Goal: Share content: Share content

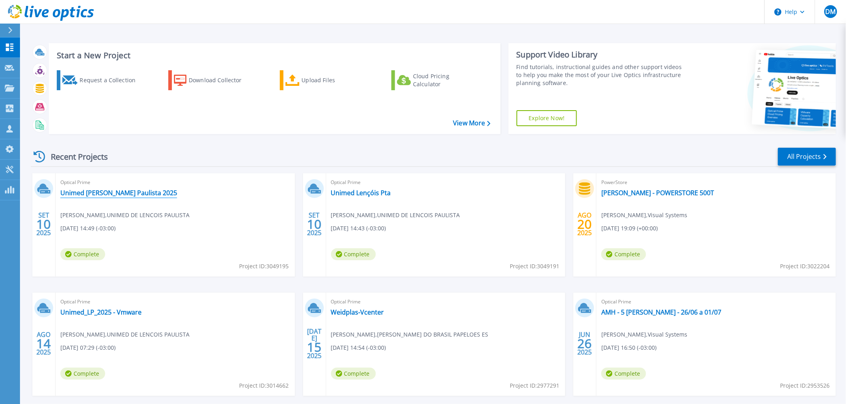
drag, startPoint x: 90, startPoint y: 192, endPoint x: 107, endPoint y: 188, distance: 17.6
click at [90, 192] on link "Unimed [PERSON_NAME] Paulista 2025" at bounding box center [118, 193] width 117 height 8
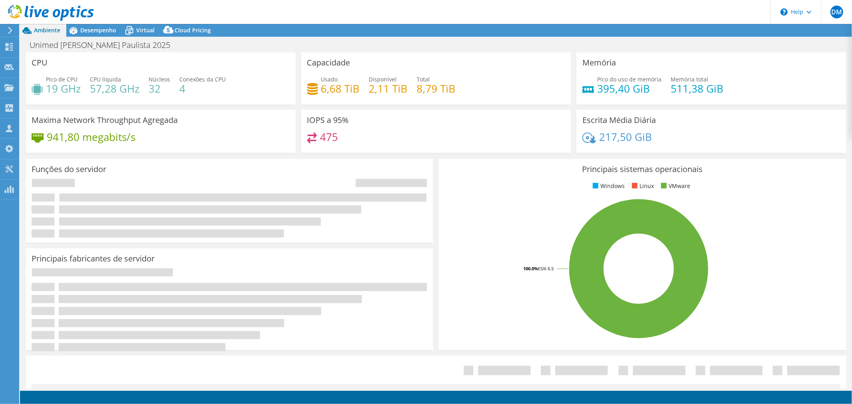
select select "USD"
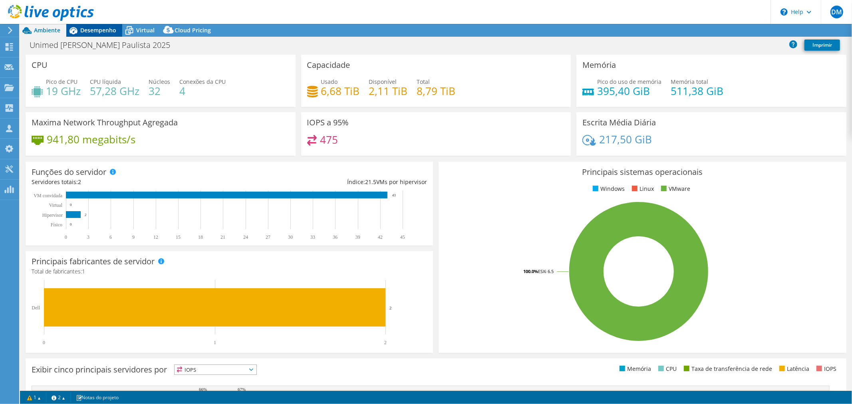
click at [103, 30] on span "Desempenho" at bounding box center [98, 30] width 36 height 8
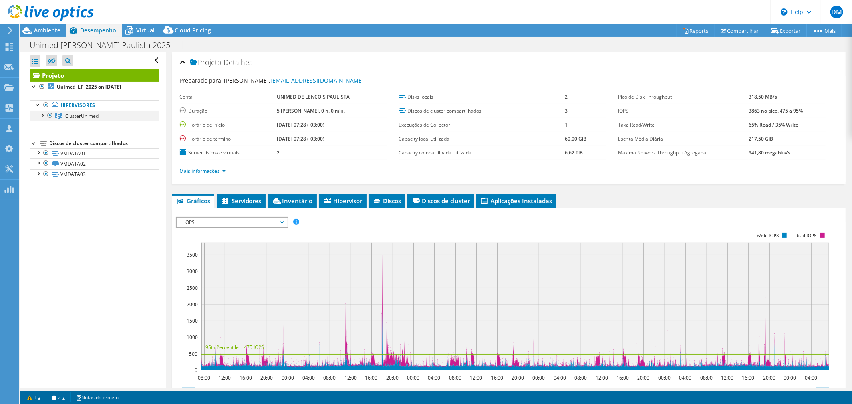
click at [42, 116] on div at bounding box center [42, 115] width 8 height 8
click at [52, 29] on span "Ambiente" at bounding box center [47, 30] width 26 height 8
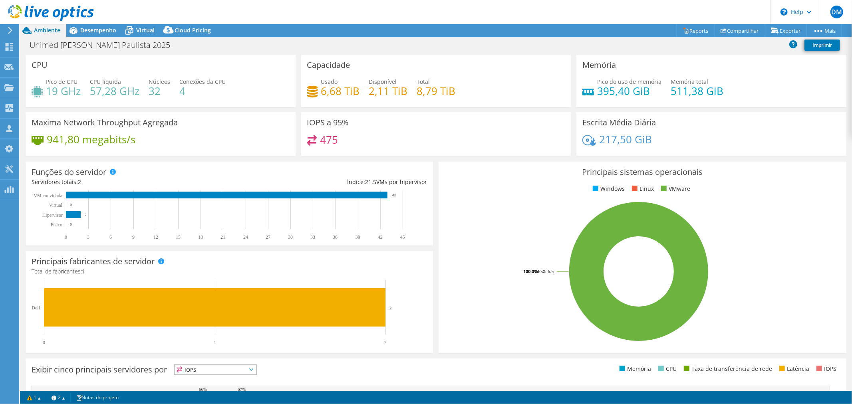
click at [65, 10] on use at bounding box center [51, 13] width 86 height 16
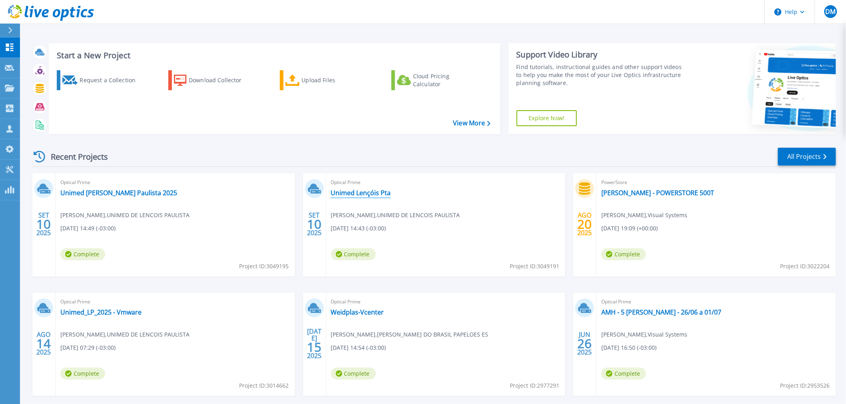
click at [348, 189] on link "Unimed Lençóis Pta" at bounding box center [361, 193] width 60 height 8
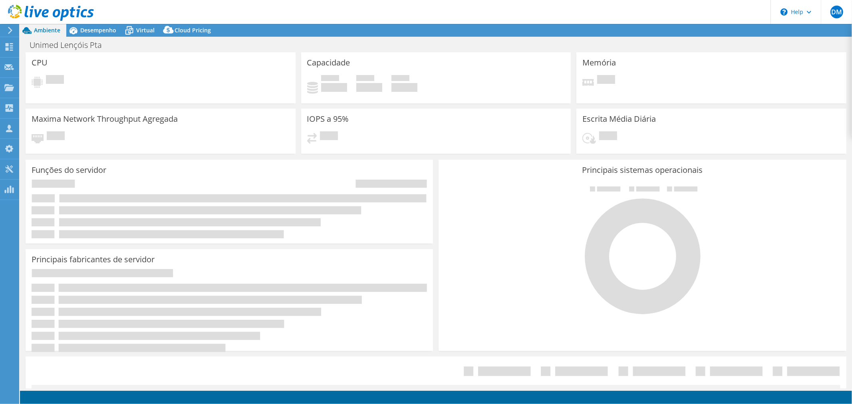
select select "USD"
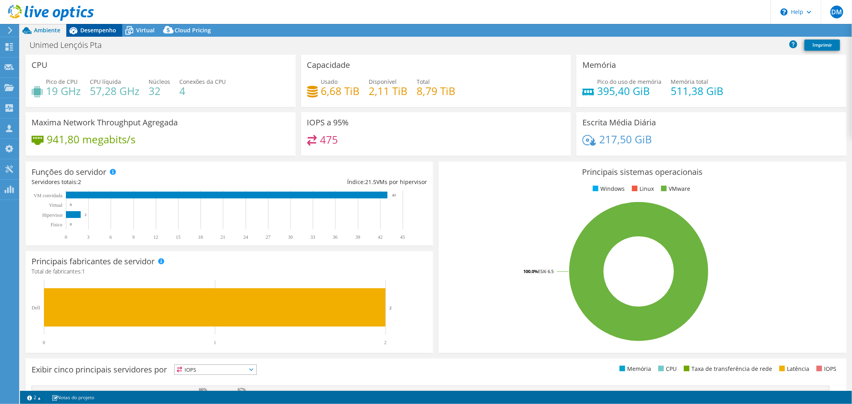
click at [100, 30] on span "Desempenho" at bounding box center [98, 30] width 36 height 8
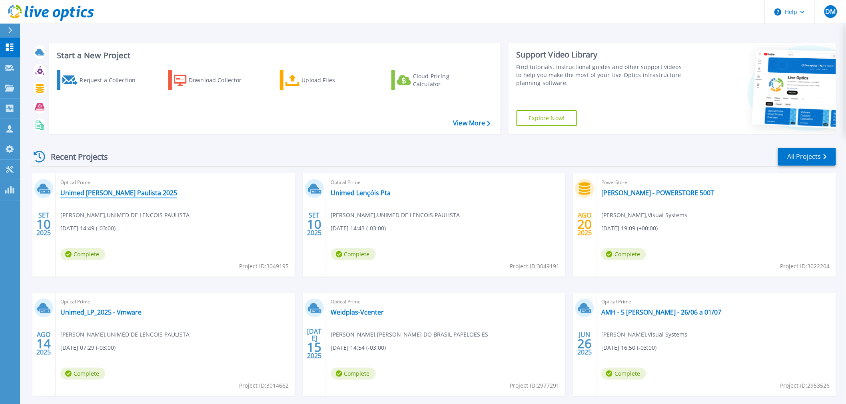
click at [125, 192] on link "Unimed [PERSON_NAME] Paulista 2025" at bounding box center [118, 193] width 117 height 8
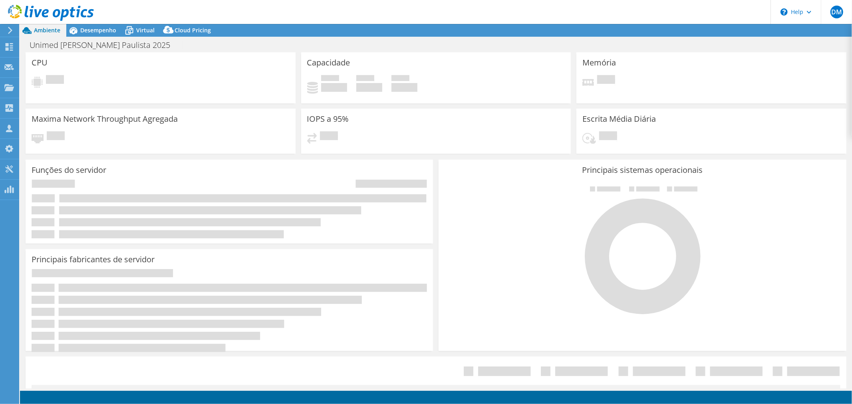
select select "USD"
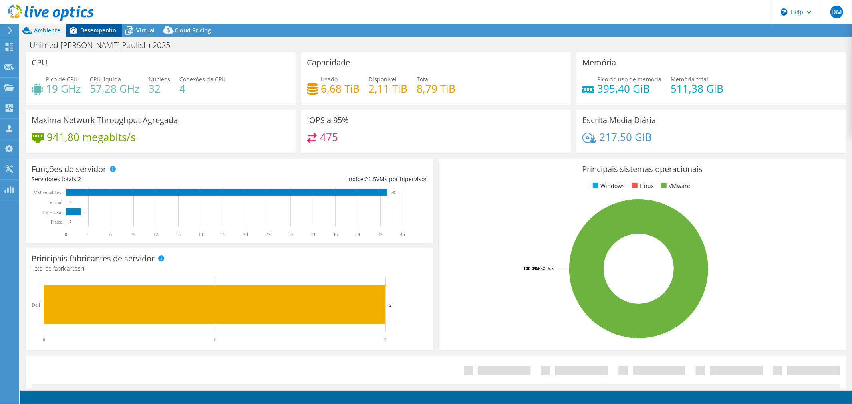
click at [101, 28] on span "Desempenho" at bounding box center [98, 30] width 36 height 8
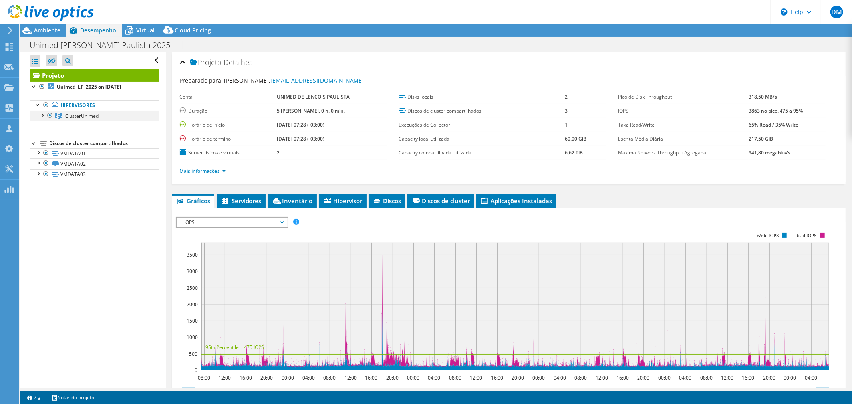
click at [42, 116] on div at bounding box center [42, 115] width 8 height 8
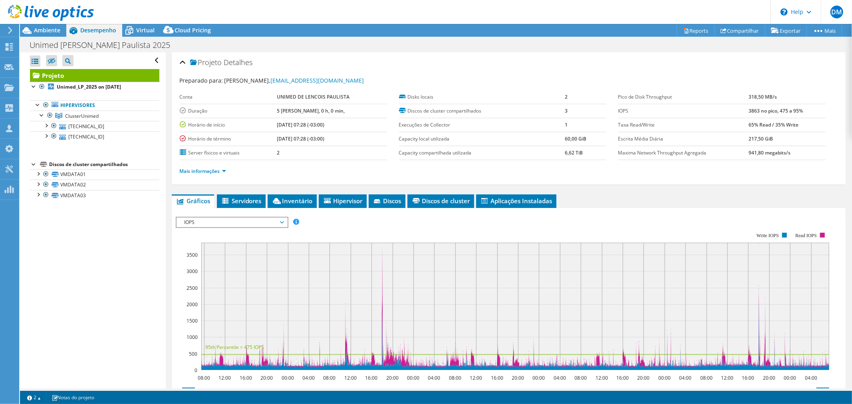
click at [86, 13] on icon at bounding box center [51, 13] width 86 height 16
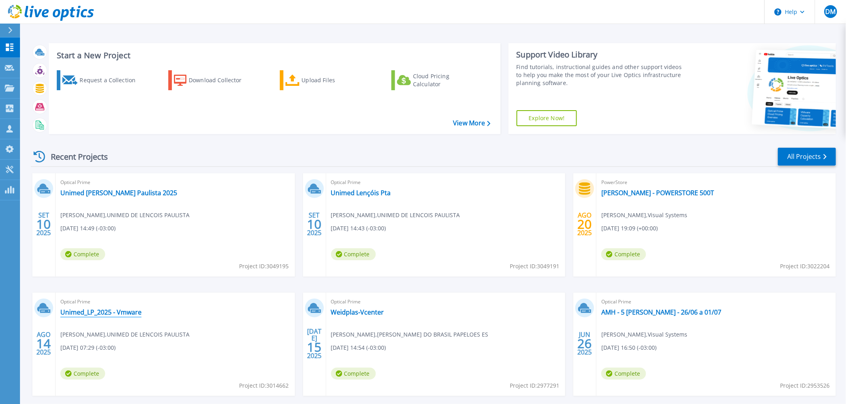
click at [119, 311] on link "Unimed_LP_2025 - Vmware" at bounding box center [100, 313] width 81 height 8
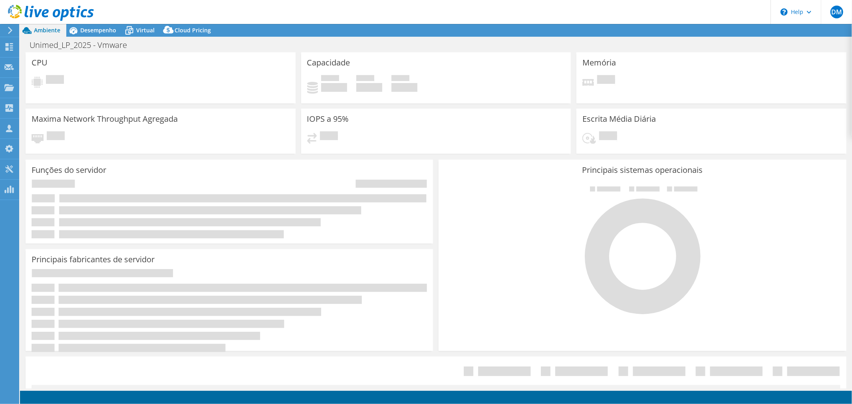
select select "USD"
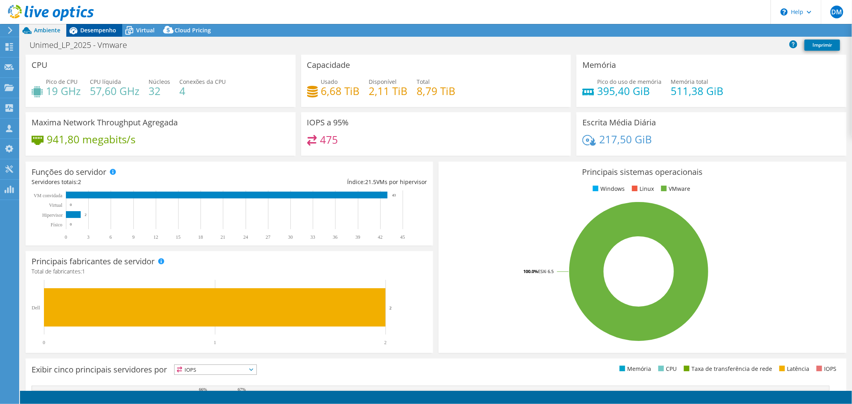
click at [102, 32] on span "Desempenho" at bounding box center [98, 30] width 36 height 8
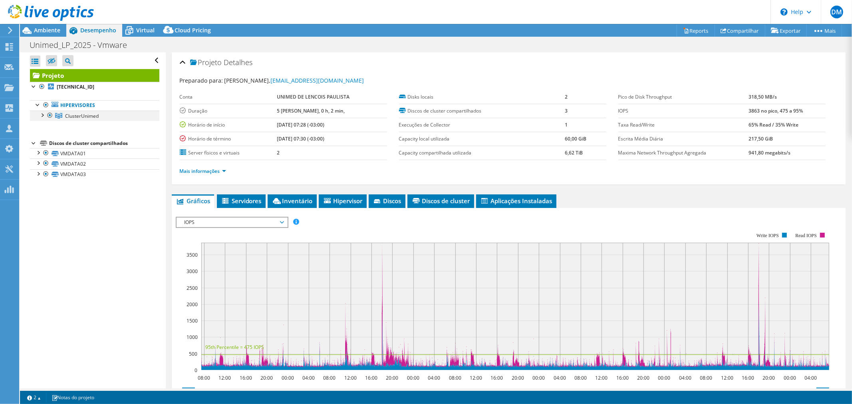
click at [44, 117] on div at bounding box center [42, 115] width 8 height 8
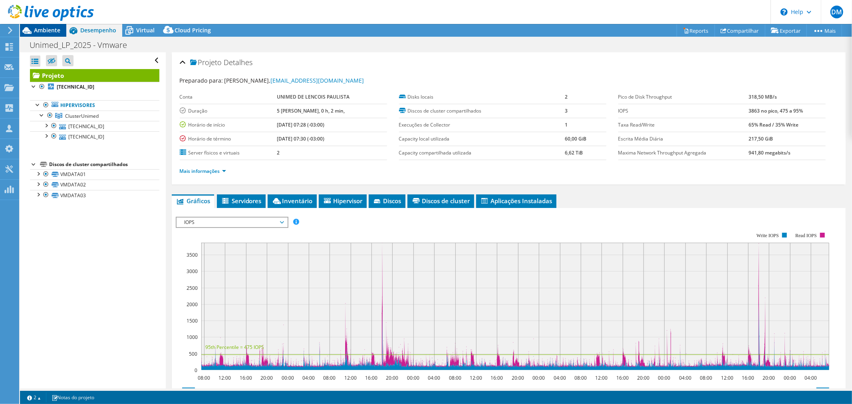
click at [50, 28] on span "Ambiente" at bounding box center [47, 30] width 26 height 8
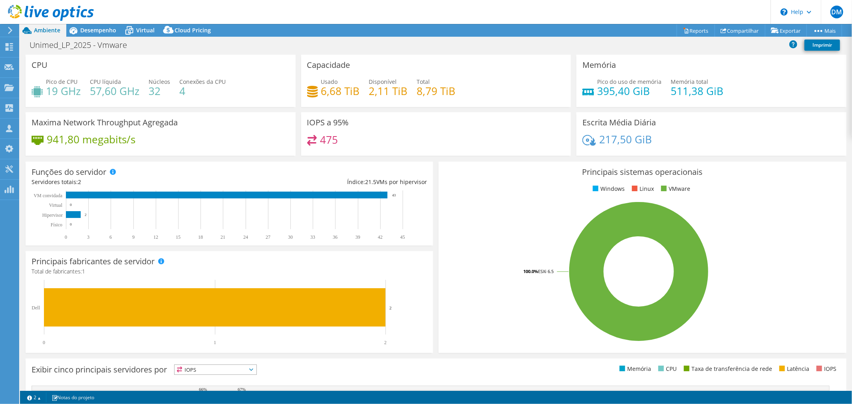
click at [83, 9] on icon at bounding box center [51, 13] width 86 height 16
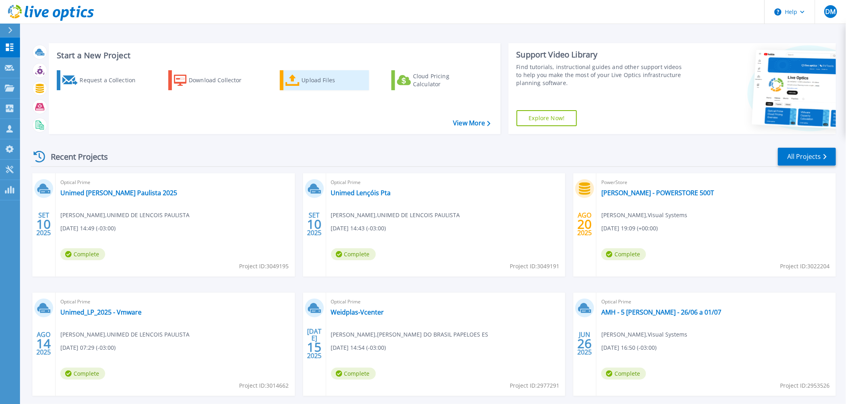
click at [304, 83] on div "Upload Files" at bounding box center [334, 80] width 64 height 16
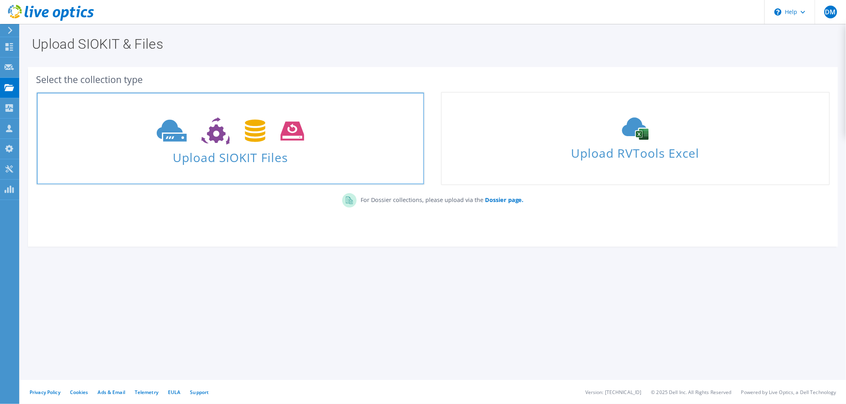
click at [295, 143] on icon at bounding box center [230, 132] width 147 height 28
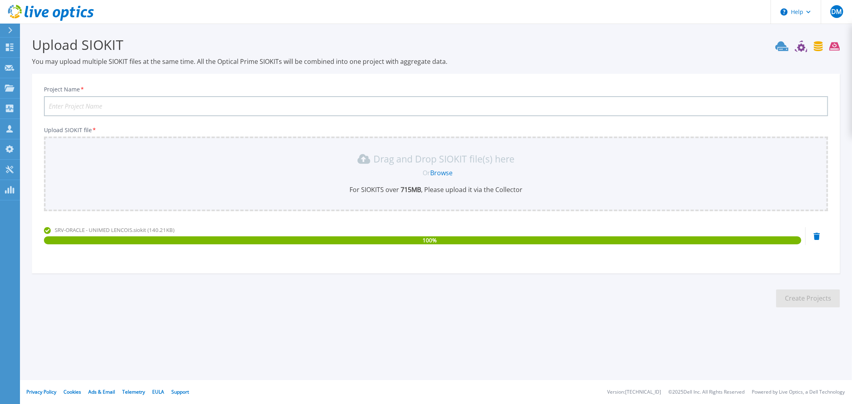
click at [221, 104] on input "Project Name *" at bounding box center [436, 106] width 785 height 20
type input "Unimed Lencois Paulista - Oracle"
click at [784, 294] on button "Create Projects" at bounding box center [809, 299] width 64 height 18
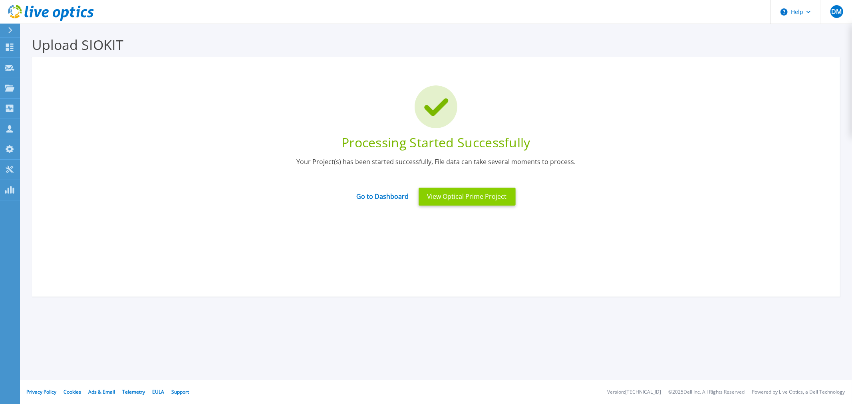
click at [445, 194] on button "View Optical Prime Project" at bounding box center [467, 197] width 97 height 18
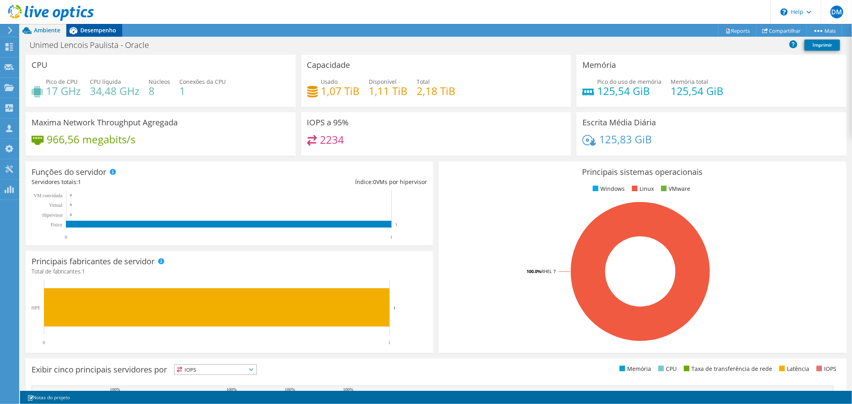
click at [93, 31] on span "Desempenho" at bounding box center [98, 30] width 36 height 8
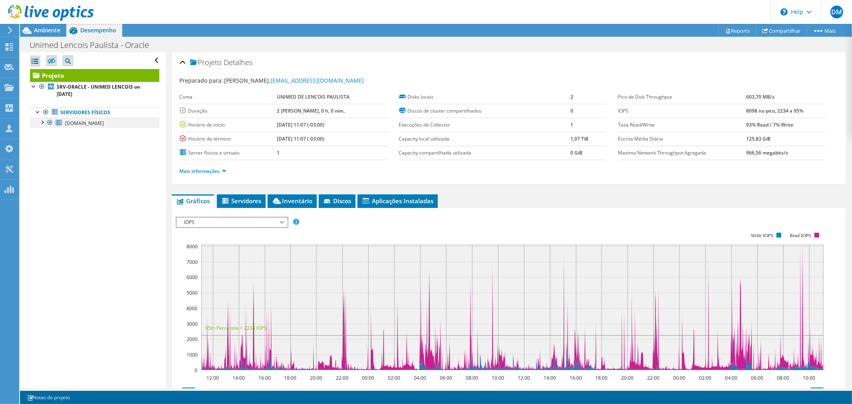
click at [43, 122] on div at bounding box center [42, 122] width 8 height 8
click at [789, 30] on link "Compartilhar" at bounding box center [782, 30] width 51 height 12
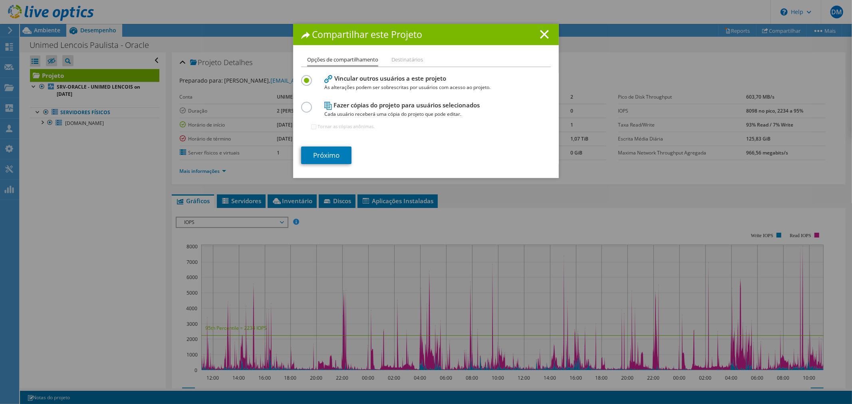
click at [306, 104] on label at bounding box center [308, 103] width 14 height 2
click at [0, 0] on input "radio" at bounding box center [0, 0] width 0 height 0
click at [326, 153] on link "Próximo" at bounding box center [326, 156] width 50 height 18
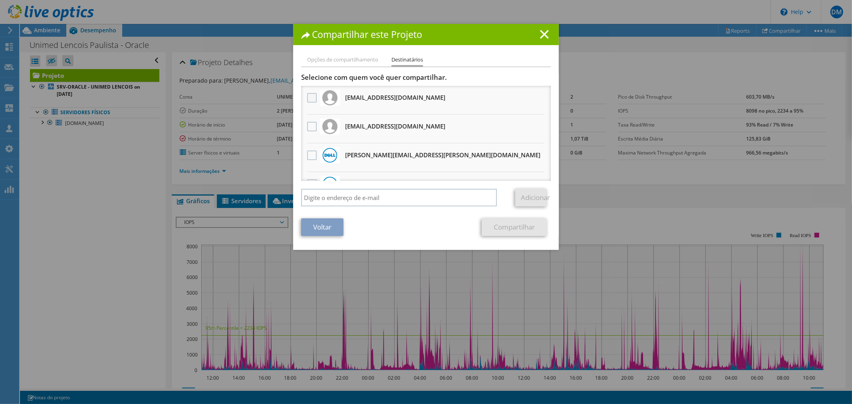
click at [308, 96] on label at bounding box center [313, 98] width 12 height 10
click at [0, 0] on input "checkbox" at bounding box center [0, 0] width 0 height 0
click at [307, 122] on label at bounding box center [313, 127] width 12 height 10
click at [0, 0] on input "checkbox" at bounding box center [0, 0] width 0 height 0
click at [501, 225] on link "Compartilhar" at bounding box center [514, 228] width 65 height 18
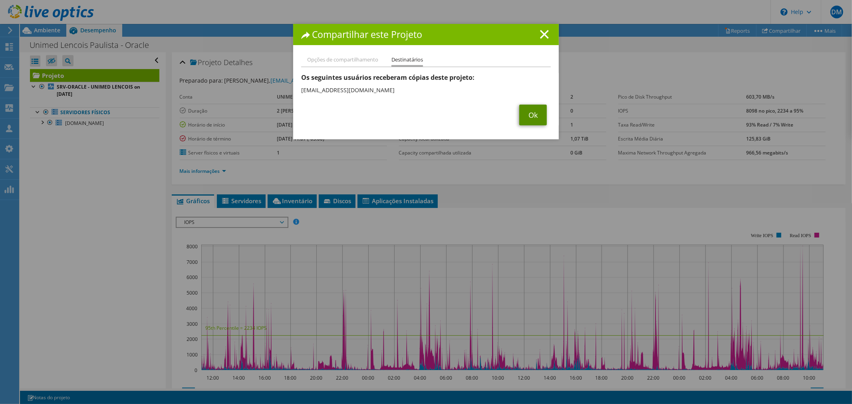
click at [528, 114] on link "Ok" at bounding box center [534, 115] width 28 height 21
